Goal: Check status: Check status

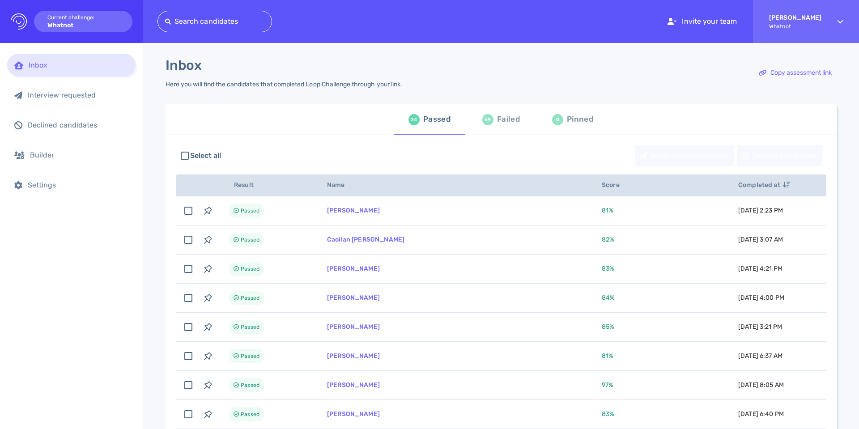
click at [493, 121] on div "59 Failed" at bounding box center [501, 119] width 38 height 25
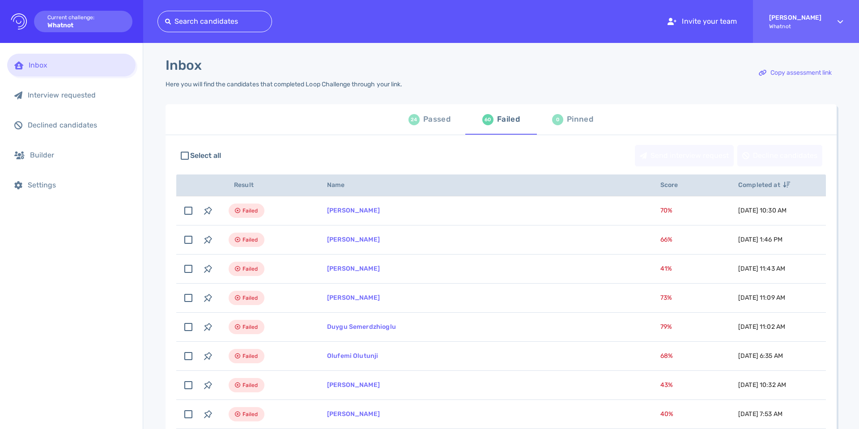
click at [424, 120] on div "Passed" at bounding box center [436, 119] width 27 height 13
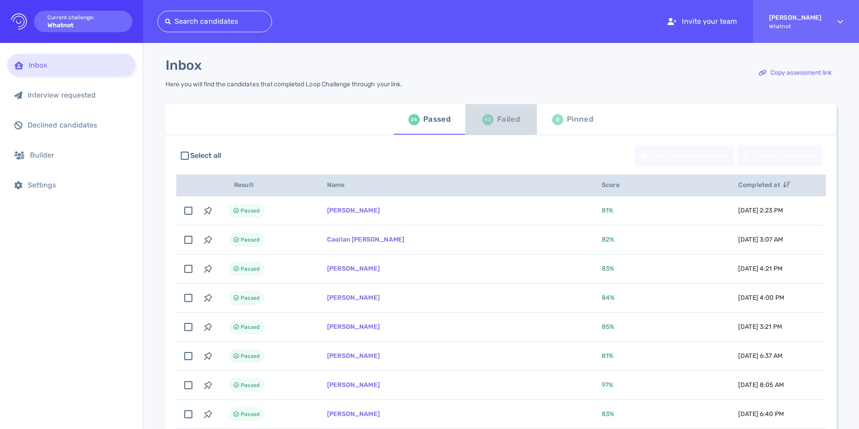
click at [509, 124] on div "Failed" at bounding box center [508, 119] width 23 height 13
